Goal: Task Accomplishment & Management: Use online tool/utility

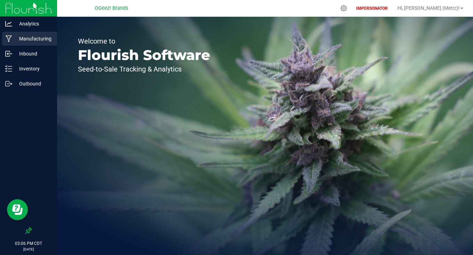
click at [23, 44] on div "Manufacturing" at bounding box center [29, 39] width 55 height 14
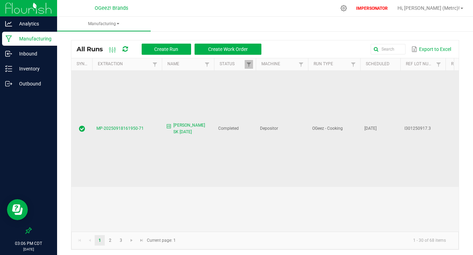
click at [130, 126] on span "MP-20250918161950-71" at bounding box center [119, 128] width 47 height 5
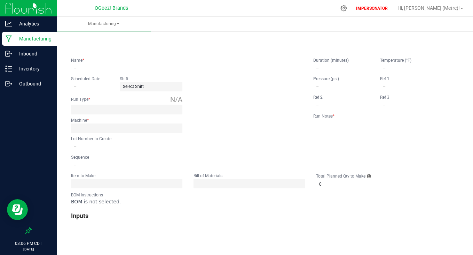
type input "Cook SF SK 9.17.25"
type input "09/17/2025"
type input "I301250917.3"
type input "0"
type input "none"
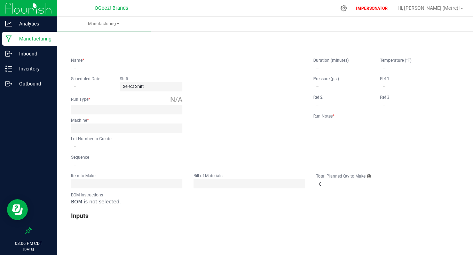
type input "4"
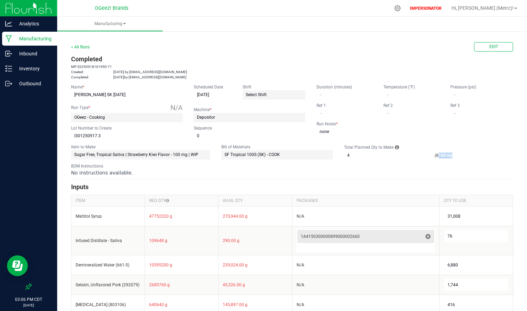
drag, startPoint x: 432, startPoint y: 157, endPoint x: 448, endPoint y: 157, distance: 15.3
click at [448, 157] on div "Total Planned Qty to Make 4 (6160 ea)" at bounding box center [399, 152] width 111 height 16
drag, startPoint x: 432, startPoint y: 156, endPoint x: 445, endPoint y: 156, distance: 13.6
click at [445, 156] on div "Total Planned Qty to Make 4 (6160 ea)" at bounding box center [399, 152] width 111 height 16
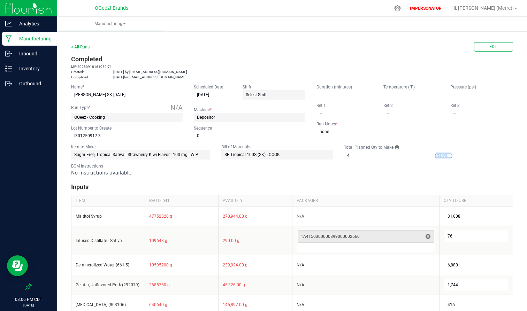
click at [445, 156] on div "Total Planned Qty to Make 4 (6160 ea)" at bounding box center [399, 152] width 111 height 16
drag, startPoint x: 433, startPoint y: 156, endPoint x: 448, endPoint y: 156, distance: 15.3
click at [448, 156] on div "Total Planned Qty to Make 4 (6160 ea)" at bounding box center [399, 152] width 111 height 16
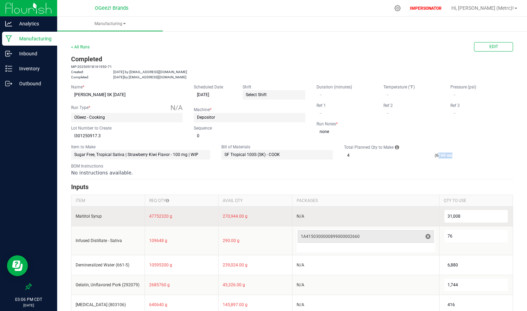
drag, startPoint x: 147, startPoint y: 217, endPoint x: 192, endPoint y: 218, distance: 45.3
click at [192, 218] on td "47752320 g" at bounding box center [182, 216] width 74 height 20
click at [191, 218] on td "47752320 g" at bounding box center [182, 216] width 74 height 20
drag, startPoint x: 145, startPoint y: 216, endPoint x: 173, endPoint y: 218, distance: 27.6
click at [173, 218] on td "47752320 g" at bounding box center [182, 216] width 74 height 20
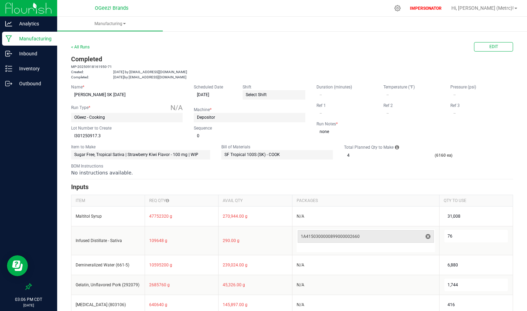
drag, startPoint x: 431, startPoint y: 154, endPoint x: 468, endPoint y: 161, distance: 37.9
click at [469, 161] on form "< All Runs Edit Completed MP-20250918161950-71 Created: Sep 18, 2025 by jbach+m…" at bounding box center [292, 255] width 442 height 426
drag, startPoint x: 448, startPoint y: 159, endPoint x: 422, endPoint y: 157, distance: 26.5
click at [422, 157] on div "Total Planned Qty to Make 4 (6160 ea)" at bounding box center [399, 152] width 111 height 16
click at [433, 157] on div "Total Planned Qty to Make 4 (6160 ea)" at bounding box center [399, 152] width 111 height 16
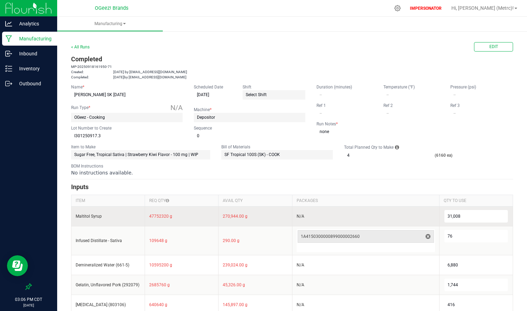
drag, startPoint x: 148, startPoint y: 218, endPoint x: 171, endPoint y: 219, distance: 23.0
click at [171, 219] on td "47752320 g" at bounding box center [182, 216] width 74 height 20
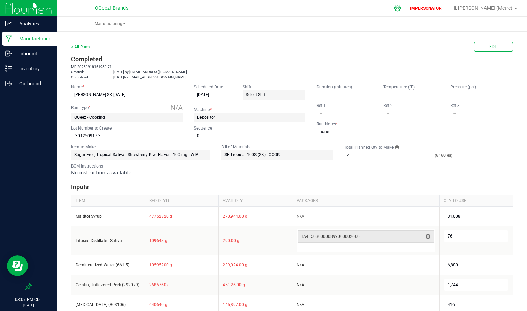
click at [401, 8] on icon at bounding box center [397, 8] width 7 height 7
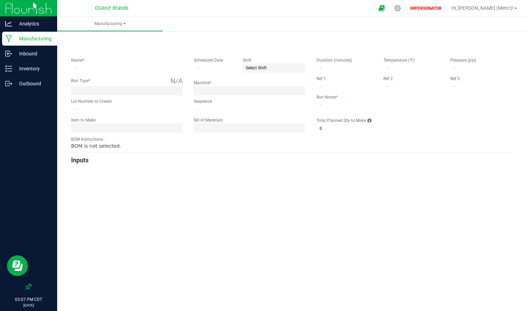
type input "Cook SF SK 9.17.25"
type input "09/17/2025"
type input "I301250917.3"
type input "0"
type input "none"
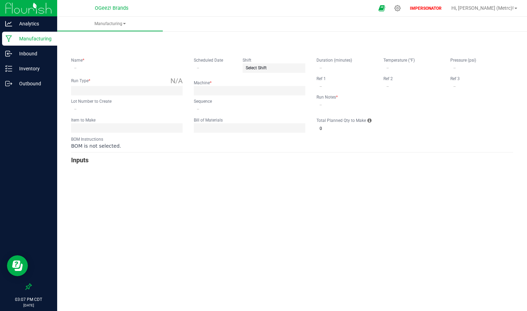
type input "4"
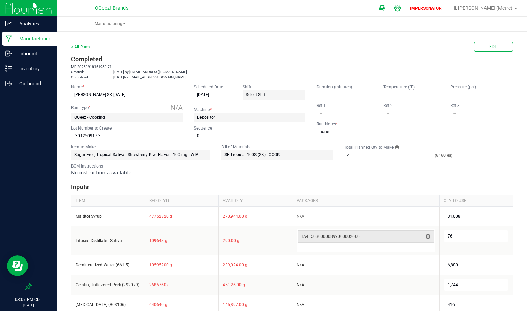
click at [401, 10] on icon at bounding box center [397, 8] width 7 height 7
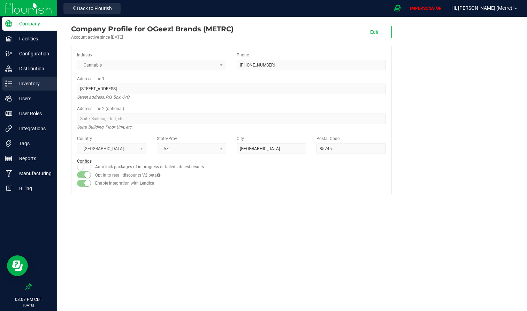
click at [28, 86] on p "Inventory" at bounding box center [33, 83] width 42 height 8
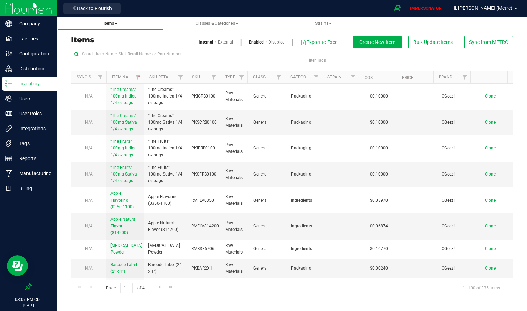
click at [109, 25] on span "Items" at bounding box center [110, 23] width 14 height 5
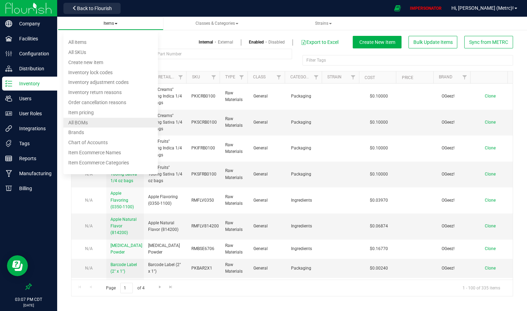
click at [89, 120] on li "All BOMs" at bounding box center [110, 123] width 94 height 10
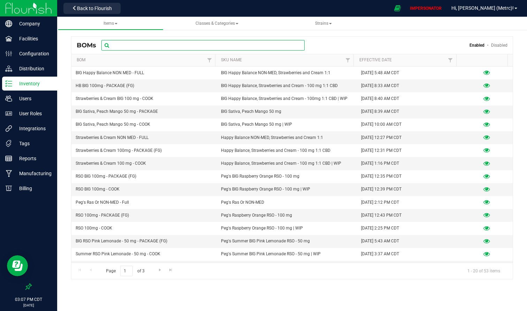
click at [190, 46] on input "text" at bounding box center [202, 45] width 203 height 10
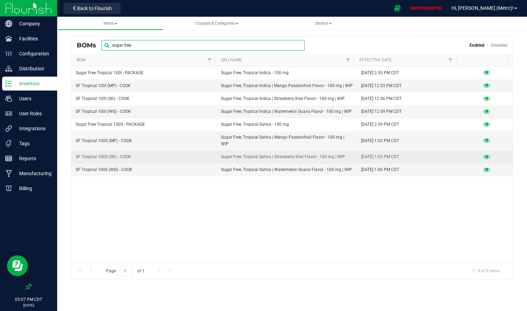
type input "sugar free"
click at [473, 155] on icon at bounding box center [486, 157] width 7 height 5
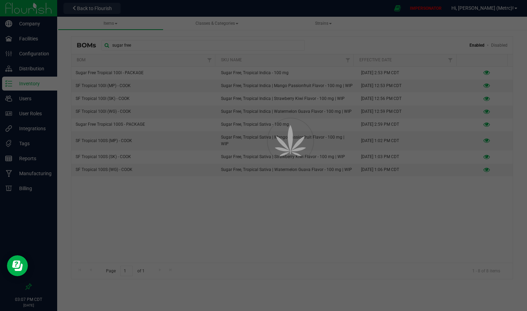
select select "15"
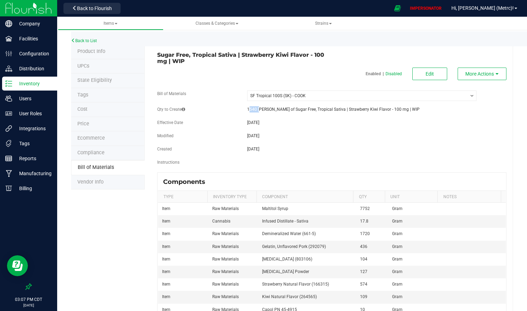
drag, startPoint x: 244, startPoint y: 107, endPoint x: 256, endPoint y: 107, distance: 11.8
click at [256, 107] on div "1540 eaches of Sugar Free, Tropical Sativa | Strawberry Kiwi Flavor - 100 mg | …" at bounding box center [362, 109] width 240 height 6
click at [305, 143] on fieldset "Bill of Materials -- Select -- SF Tropical 100S (SK) - COOK Qty to Create 1540 …" at bounding box center [331, 132] width 349 height 82
click at [101, 10] on span "Back to Flourish" at bounding box center [94, 9] width 35 height 6
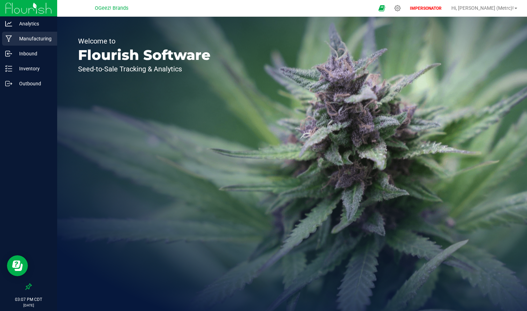
click at [25, 39] on p "Manufacturing" at bounding box center [33, 38] width 42 height 8
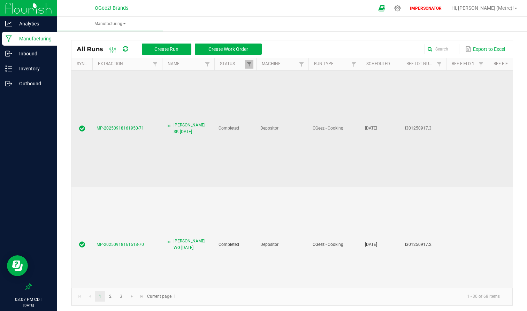
click at [128, 126] on span "MP-20250918161950-71" at bounding box center [119, 128] width 47 height 5
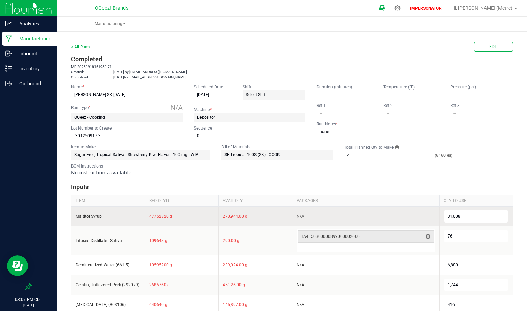
drag, startPoint x: 172, startPoint y: 217, endPoint x: 142, endPoint y: 217, distance: 29.6
click at [142, 217] on tr "Maltitol Syrup 47752320 g 270,944.00 g N/A 31,008" at bounding box center [291, 216] width 441 height 20
click at [179, 217] on td "47752320 g" at bounding box center [182, 216] width 74 height 20
click at [457, 215] on div "31,008" at bounding box center [475, 216] width 63 height 13
drag, startPoint x: 145, startPoint y: 213, endPoint x: 176, endPoint y: 215, distance: 30.7
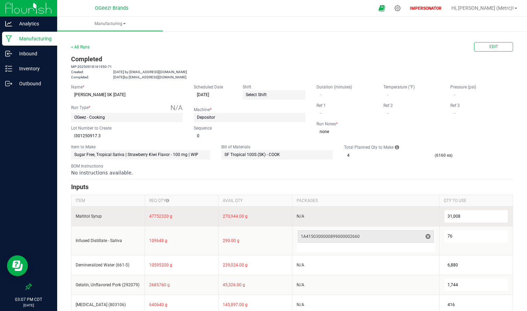
click at [176, 215] on td "47752320 g" at bounding box center [182, 216] width 74 height 20
click at [456, 216] on div "31,008" at bounding box center [475, 216] width 63 height 13
drag, startPoint x: 461, startPoint y: 214, endPoint x: 430, endPoint y: 214, distance: 31.4
click at [430, 214] on tr "Maltitol Syrup 47752320 g 270,944.00 g N/A 31,008" at bounding box center [291, 216] width 441 height 20
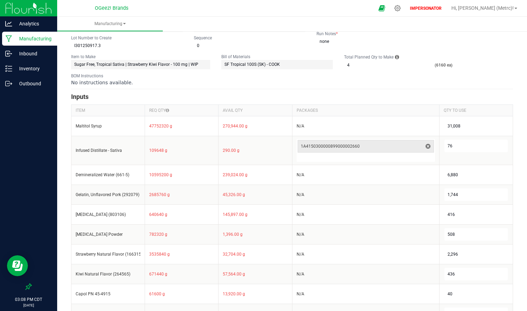
scroll to position [82, 0]
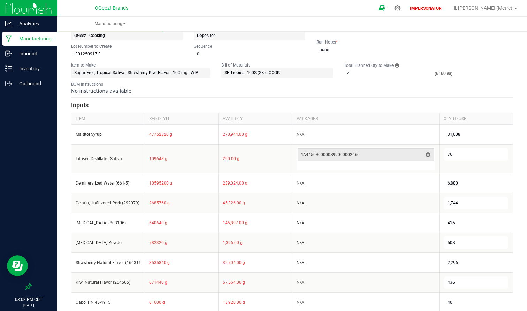
click at [359, 75] on div "Total Planned Qty to Make 4 (6160 ea)" at bounding box center [399, 70] width 111 height 16
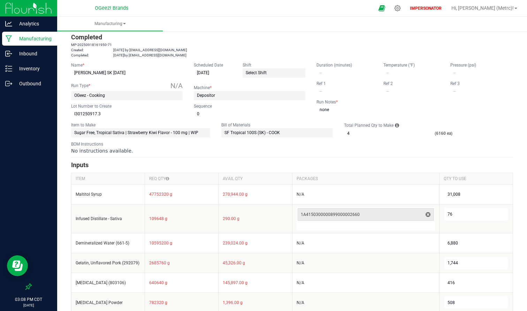
scroll to position [22, 0]
click at [30, 40] on p "Manufacturing" at bounding box center [33, 38] width 42 height 8
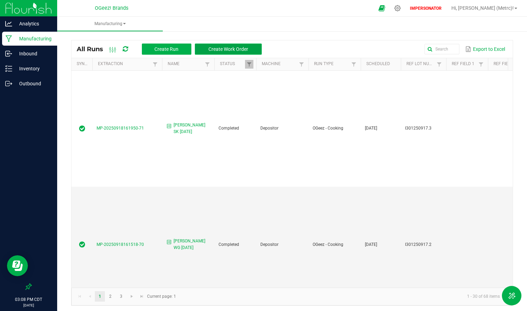
click at [219, 47] on span "Create Work Order" at bounding box center [228, 49] width 40 height 6
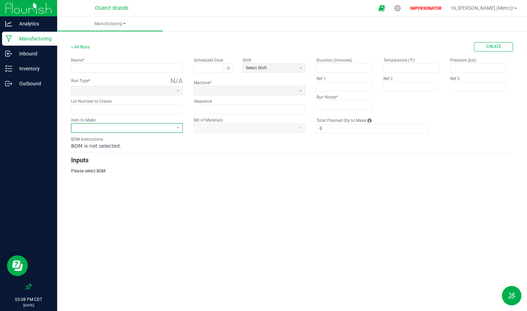
click at [116, 129] on span at bounding box center [122, 128] width 96 height 6
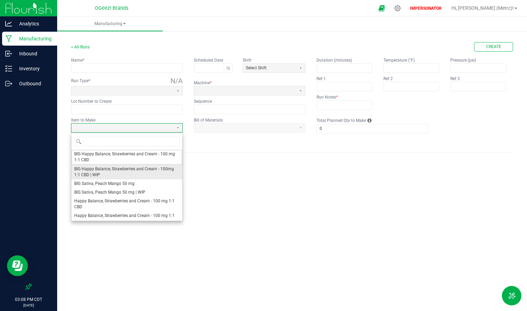
click at [105, 174] on span "BIG Happy Balance, Strawberries and Cream - 100mg 1:1 CBD | WIP" at bounding box center [126, 172] width 105 height 12
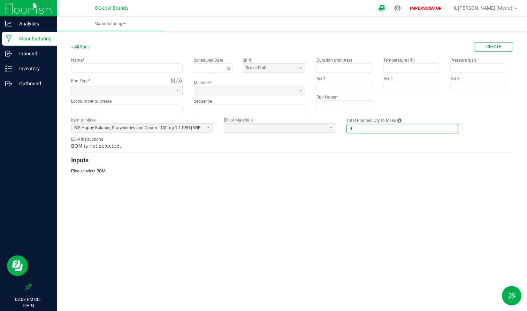
click at [356, 130] on input "0" at bounding box center [402, 128] width 111 height 9
click at [288, 129] on span at bounding box center [275, 128] width 96 height 6
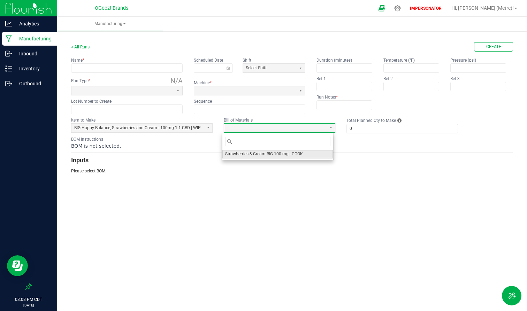
click at [275, 156] on span "Strawberries & Cream BIG 100 mg - COOK" at bounding box center [264, 154] width 78 height 6
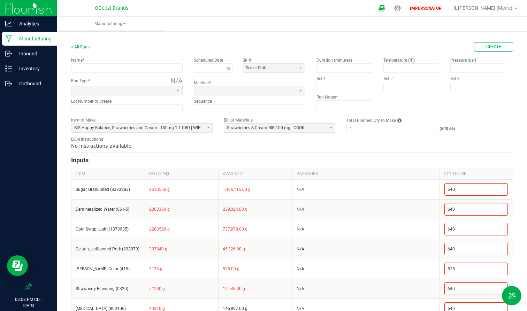
drag, startPoint x: 438, startPoint y: 129, endPoint x: 464, endPoint y: 129, distance: 26.5
click at [464, 129] on fieldset "Item to Make BIG Happy Balance, Strawberries and Cream - 100mg 1:1 CBD | WIP Bi…" at bounding box center [292, 125] width 442 height 16
drag, startPoint x: 453, startPoint y: 129, endPoint x: 432, endPoint y: 131, distance: 20.7
click at [432, 131] on kendo-numerictextbox "1 (640 ea)" at bounding box center [401, 128] width 111 height 9
click at [425, 141] on div "BOM Instructions No instructions available." at bounding box center [292, 142] width 442 height 13
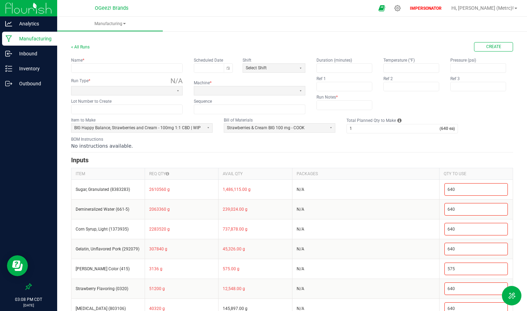
drag, startPoint x: 440, startPoint y: 128, endPoint x: 458, endPoint y: 128, distance: 18.1
click at [458, 128] on fieldset "Item to Make BIG Happy Balance, Strawberries and Cream - 100mg 1:1 CBD | WIP Bi…" at bounding box center [292, 125] width 442 height 16
click at [356, 130] on input "1" at bounding box center [393, 128] width 93 height 9
type input "4"
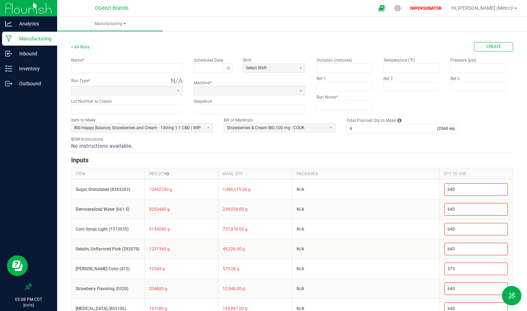
click at [382, 148] on div "No instructions available." at bounding box center [292, 145] width 442 height 7
click at [362, 129] on input "4" at bounding box center [392, 128] width 90 height 9
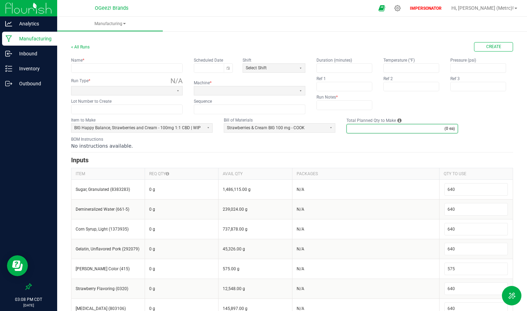
click at [370, 147] on div "No instructions available." at bounding box center [292, 145] width 442 height 7
click at [351, 128] on input "Total Planned Qty to Make" at bounding box center [396, 128] width 98 height 9
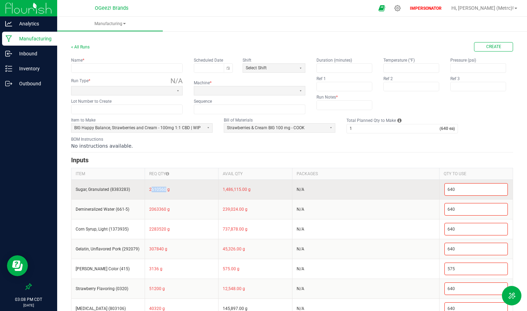
drag, startPoint x: 149, startPoint y: 190, endPoint x: 164, endPoint y: 191, distance: 15.3
click at [164, 191] on td "2610560 g" at bounding box center [182, 189] width 74 height 20
click at [175, 192] on td "2610560 g" at bounding box center [182, 189] width 74 height 20
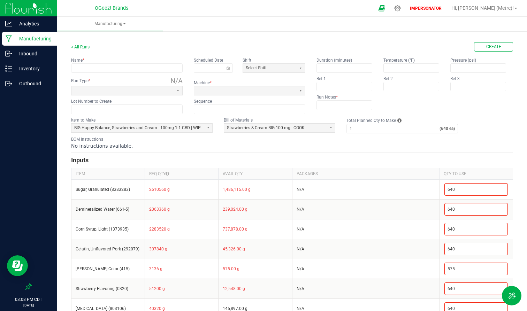
click at [393, 161] on h3 "Inputs" at bounding box center [292, 160] width 442 height 10
click at [365, 131] on input "1" at bounding box center [393, 128] width 93 height 9
click at [365, 146] on div "No instructions available." at bounding box center [292, 145] width 442 height 7
click at [355, 130] on input "1" at bounding box center [393, 128] width 93 height 9
type input "4"
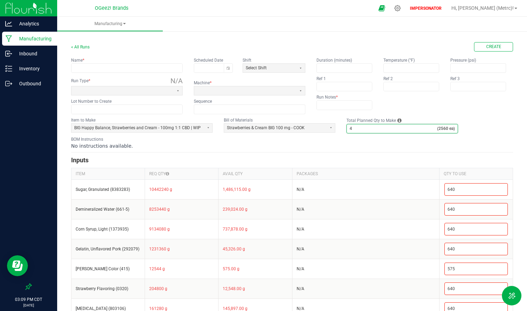
drag, startPoint x: 438, startPoint y: 129, endPoint x: 456, endPoint y: 130, distance: 18.8
click at [456, 130] on fieldset "Item to Make BIG Happy Balance, Strawberries and Cream - 100mg 1:1 CBD | WIP Bi…" at bounding box center [292, 125] width 442 height 16
drag, startPoint x: 437, startPoint y: 130, endPoint x: 448, endPoint y: 130, distance: 11.5
click at [448, 130] on strong "(2560 ea)" at bounding box center [447, 129] width 21 height 6
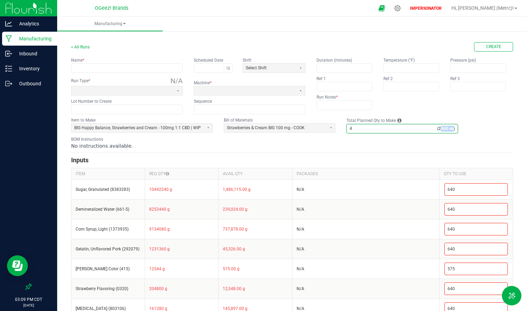
click at [448, 129] on strong "(2560 ea)" at bounding box center [447, 129] width 21 height 6
click at [26, 39] on p "Manufacturing" at bounding box center [33, 38] width 42 height 8
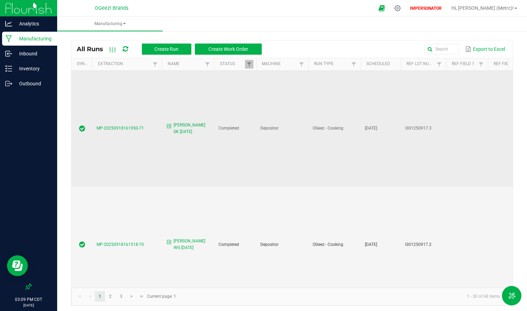
click at [113, 126] on span "MP-20250918161950-71" at bounding box center [119, 128] width 47 height 5
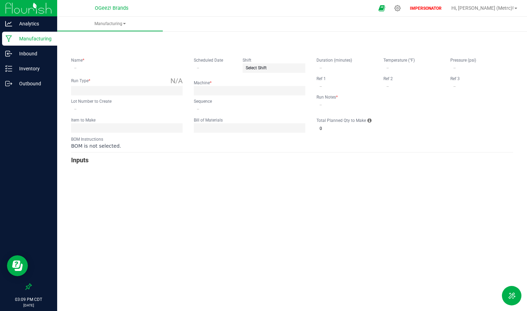
type input "Cook SF SK 9.17.25"
type input "09/17/2025"
type input "I301250917.3"
type input "0"
type input "none"
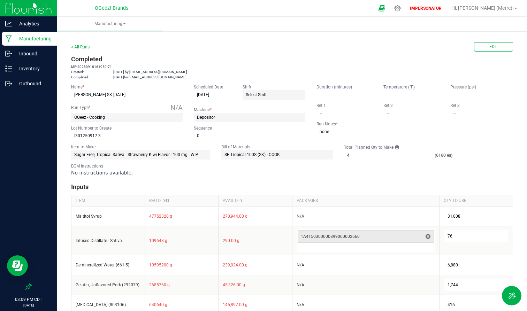
scroll to position [165, 0]
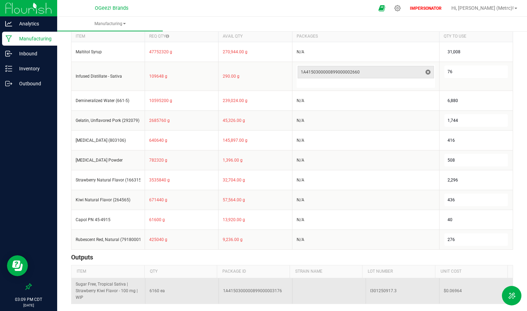
drag, startPoint x: 146, startPoint y: 293, endPoint x: 193, endPoint y: 293, distance: 47.7
click at [193, 254] on td "6160 ea" at bounding box center [182, 291] width 74 height 26
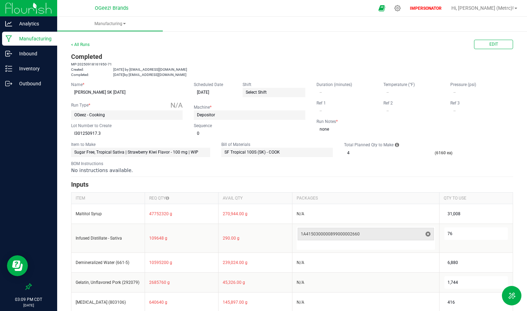
scroll to position [3, 0]
drag, startPoint x: 430, startPoint y: 153, endPoint x: 456, endPoint y: 154, distance: 26.1
click at [456, 154] on fieldset "Item to Make Sugar Free, Tropical Sativa | Strawberry Kiwi Flavor - 100 mg | WI…" at bounding box center [292, 149] width 442 height 16
click at [473, 45] on span "Edit" at bounding box center [493, 44] width 9 height 6
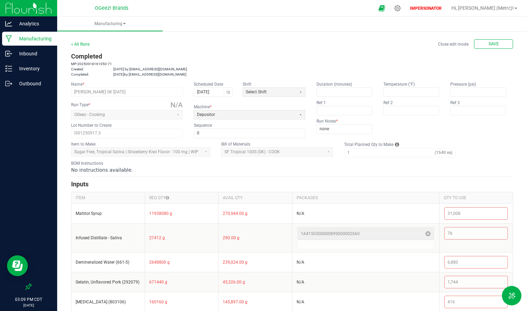
click at [382, 151] on div "Total Planned Qty to Make 1 (1540 ea)" at bounding box center [399, 149] width 111 height 16
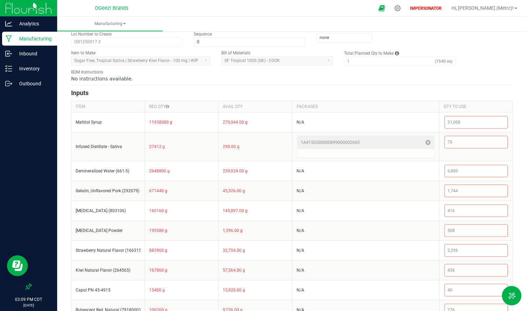
scroll to position [165, 0]
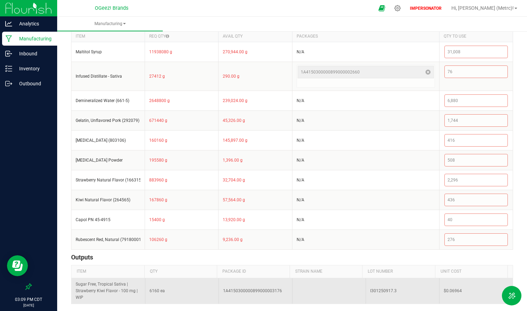
drag, startPoint x: 148, startPoint y: 292, endPoint x: 182, endPoint y: 293, distance: 34.1
click at [182, 254] on td "6160 ea" at bounding box center [182, 291] width 74 height 26
drag, startPoint x: 147, startPoint y: 290, endPoint x: 181, endPoint y: 291, distance: 33.5
click at [181, 254] on td "6160 ea" at bounding box center [182, 291] width 74 height 26
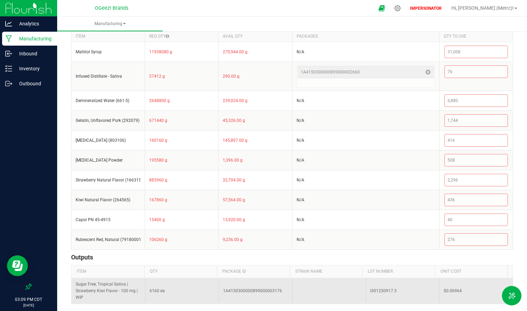
click at [181, 254] on td "6160 ea" at bounding box center [182, 291] width 74 height 26
drag, startPoint x: 147, startPoint y: 292, endPoint x: 180, endPoint y: 292, distance: 33.8
click at [181, 254] on td "6160 ea" at bounding box center [182, 291] width 74 height 26
click at [180, 254] on td "6160 ea" at bounding box center [182, 291] width 74 height 26
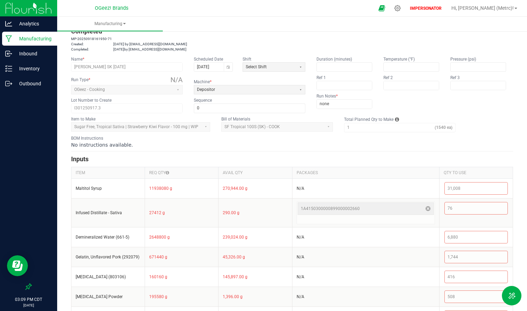
scroll to position [0, 0]
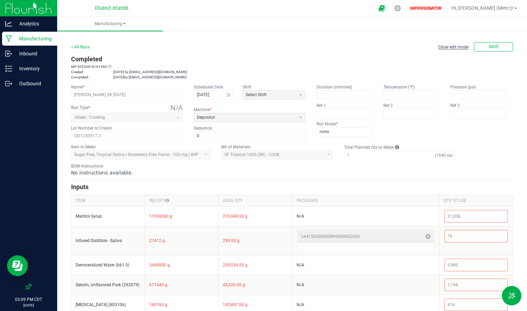
click at [446, 46] on span "Close edit mode" at bounding box center [453, 47] width 30 height 5
type input "1"
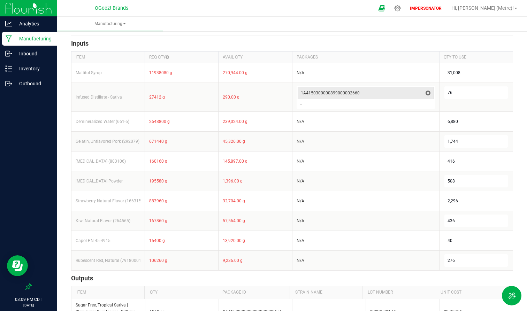
scroll to position [143, 0]
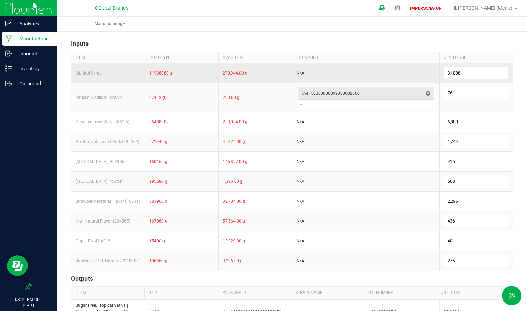
drag, startPoint x: 148, startPoint y: 75, endPoint x: 181, endPoint y: 75, distance: 33.1
click at [181, 75] on tr "Maltitol Syrup 11938080 g 270,944.00 g N/A 31,008" at bounding box center [291, 73] width 441 height 20
click at [181, 75] on td "11938080 g" at bounding box center [182, 73] width 74 height 20
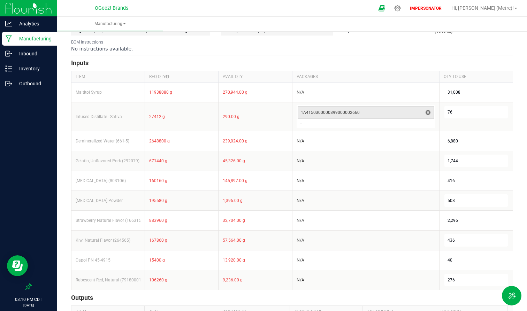
scroll to position [40, 0]
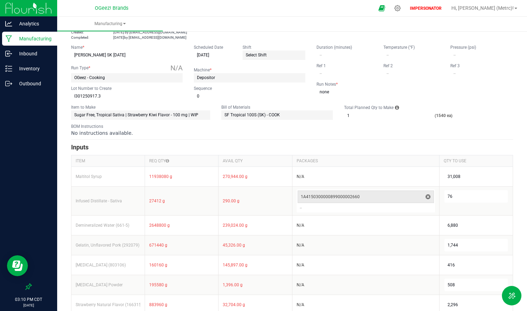
drag, startPoint x: 429, startPoint y: 117, endPoint x: 458, endPoint y: 118, distance: 29.6
click at [458, 118] on fieldset "Item to Make Sugar Free, Tropical Sativa | Strawberry Kiwi Flavor - 100 mg | WI…" at bounding box center [292, 112] width 442 height 16
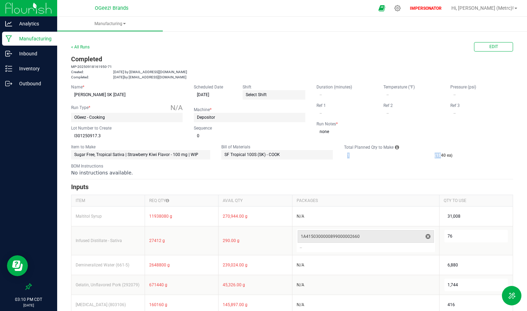
drag, startPoint x: 434, startPoint y: 157, endPoint x: 472, endPoint y: 147, distance: 39.1
click at [472, 147] on fieldset "Item to Make Sugar Free, Tropical Sativa | Strawberry Kiwi Flavor - 100 mg | WI…" at bounding box center [292, 152] width 442 height 16
click at [436, 157] on div "Total Planned Qty to Make 1 (1540 ea)" at bounding box center [399, 152] width 111 height 16
drag, startPoint x: 432, startPoint y: 153, endPoint x: 451, endPoint y: 154, distance: 18.5
click at [450, 153] on div "Total Planned Qty to Make 1 (1540 ea)" at bounding box center [399, 152] width 111 height 16
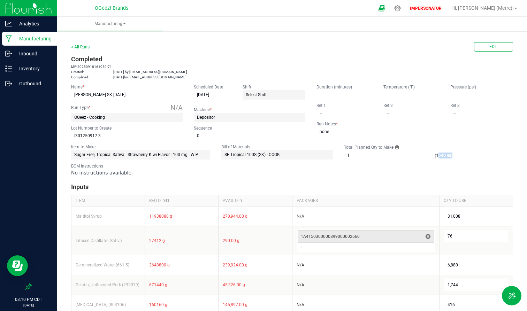
click at [451, 154] on div "Total Planned Qty to Make 1 (1540 ea)" at bounding box center [399, 152] width 111 height 16
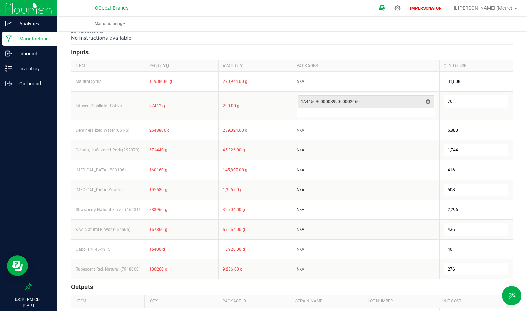
scroll to position [165, 0]
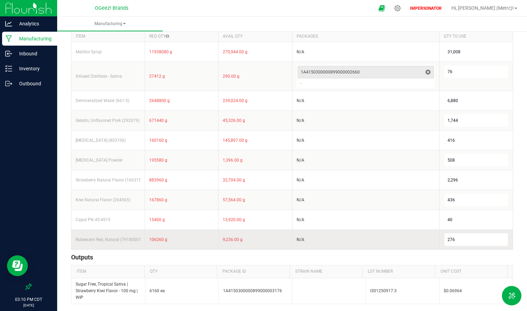
drag, startPoint x: 147, startPoint y: 240, endPoint x: 179, endPoint y: 240, distance: 32.1
click at [179, 240] on td "106260 g" at bounding box center [182, 240] width 74 height 20
drag, startPoint x: 146, startPoint y: 239, endPoint x: 171, endPoint y: 244, distance: 25.6
click at [171, 244] on td "106260 g" at bounding box center [182, 240] width 74 height 20
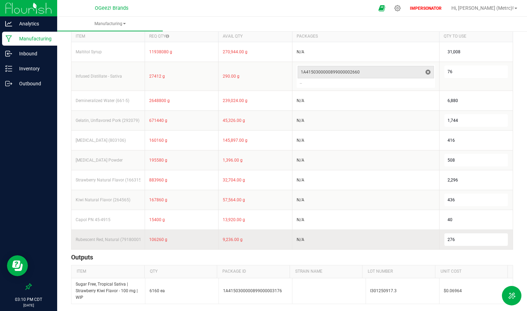
click at [171, 244] on td "106260 g" at bounding box center [182, 240] width 74 height 20
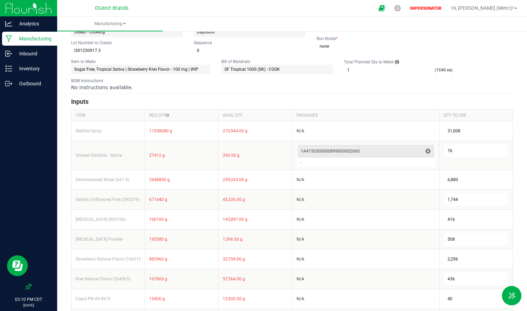
scroll to position [84, 0]
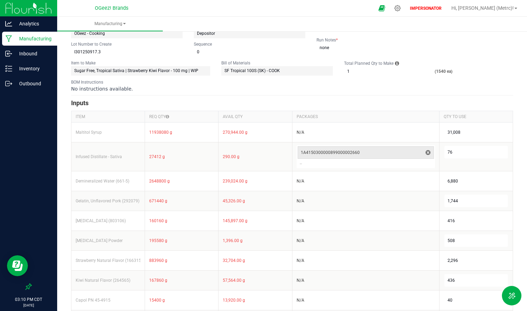
drag, startPoint x: 430, startPoint y: 69, endPoint x: 455, endPoint y: 76, distance: 25.8
click at [455, 76] on fieldset "Item to Make Sugar Free, Tropical Sativa | Strawberry Kiwi Flavor - 100 mg | WI…" at bounding box center [292, 68] width 442 height 16
drag, startPoint x: 448, startPoint y: 69, endPoint x: 418, endPoint y: 72, distance: 30.5
click at [418, 72] on div "Total Planned Qty to Make 1 (1540 ea)" at bounding box center [399, 68] width 111 height 16
click at [408, 78] on form "< All Runs Edit Completed MP-20250918161950-71 Created: Sep 18, 2025 by jbach+m…" at bounding box center [292, 171] width 442 height 426
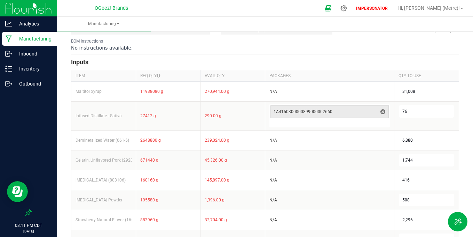
scroll to position [208, 0]
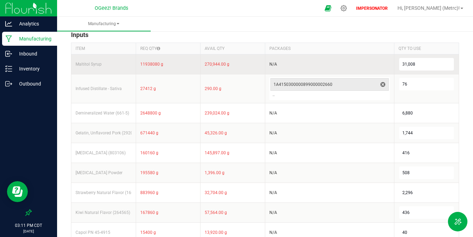
drag, startPoint x: 203, startPoint y: 63, endPoint x: 257, endPoint y: 63, distance: 54.7
click at [257, 63] on td "270,944.00 g" at bounding box center [233, 64] width 65 height 20
click at [254, 64] on td "270,944.00 g" at bounding box center [233, 64] width 65 height 20
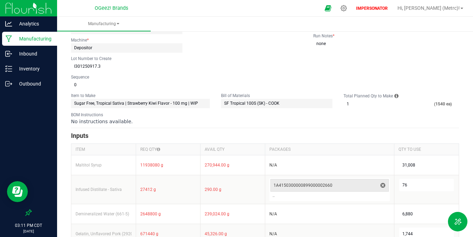
scroll to position [107, 0]
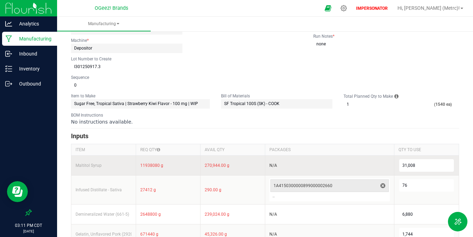
drag, startPoint x: 202, startPoint y: 166, endPoint x: 228, endPoint y: 165, distance: 25.8
click at [228, 165] on td "270,944.00 g" at bounding box center [233, 165] width 65 height 20
click at [408, 167] on div "31,008" at bounding box center [427, 165] width 55 height 13
drag, startPoint x: 229, startPoint y: 163, endPoint x: 206, endPoint y: 163, distance: 23.0
click at [206, 163] on td "270,944.00 g" at bounding box center [233, 165] width 65 height 20
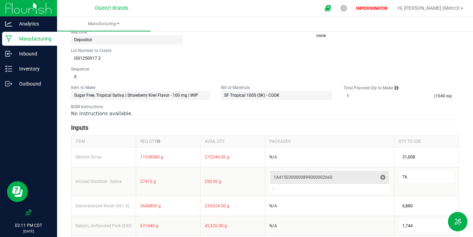
scroll to position [118, 0]
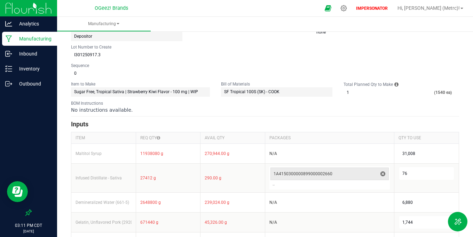
click at [251, 128] on h3 "Inputs" at bounding box center [265, 124] width 388 height 10
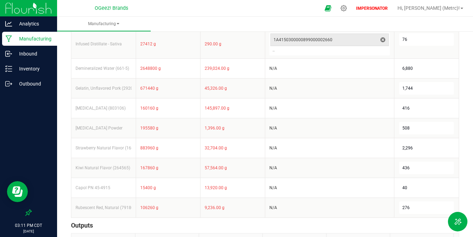
scroll to position [264, 0]
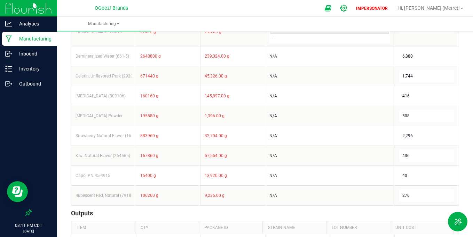
click at [348, 8] on icon at bounding box center [343, 8] width 7 height 7
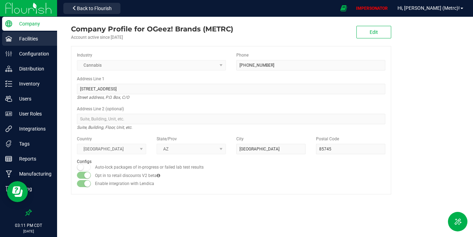
click at [38, 39] on p "Facilities" at bounding box center [33, 38] width 42 height 8
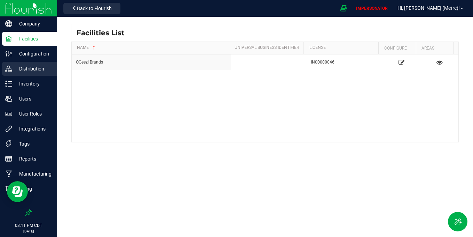
click at [31, 67] on p "Distribution" at bounding box center [33, 68] width 42 height 8
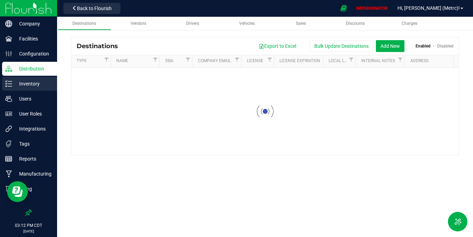
click at [33, 84] on p "Inventory" at bounding box center [33, 83] width 42 height 8
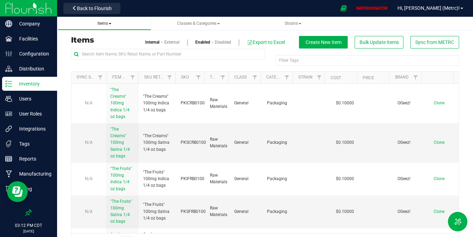
click at [110, 24] on span "Items" at bounding box center [105, 23] width 14 height 5
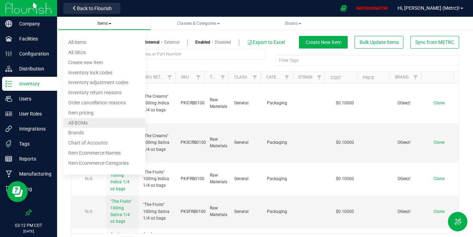
click at [85, 123] on span "All BOMs" at bounding box center [78, 123] width 20 height 6
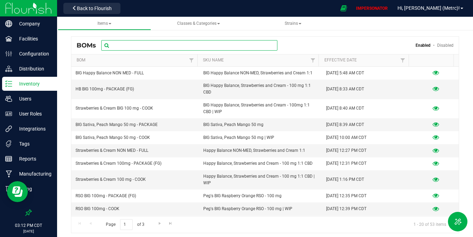
click at [191, 43] on input "text" at bounding box center [189, 45] width 176 height 10
type input "t"
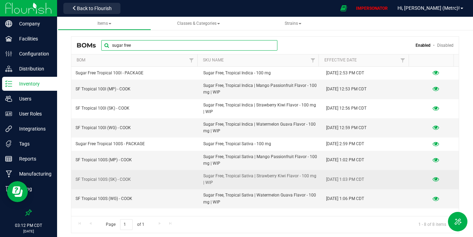
type input "sugar free"
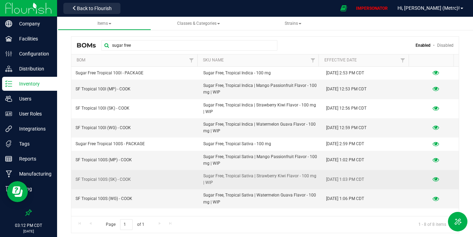
click at [433, 179] on icon at bounding box center [436, 179] width 7 height 5
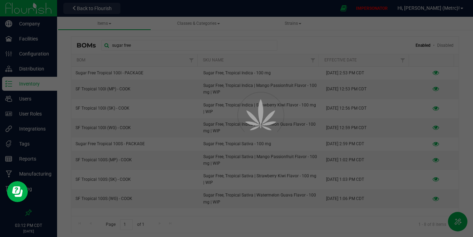
select select "15"
